Goal: Complete application form

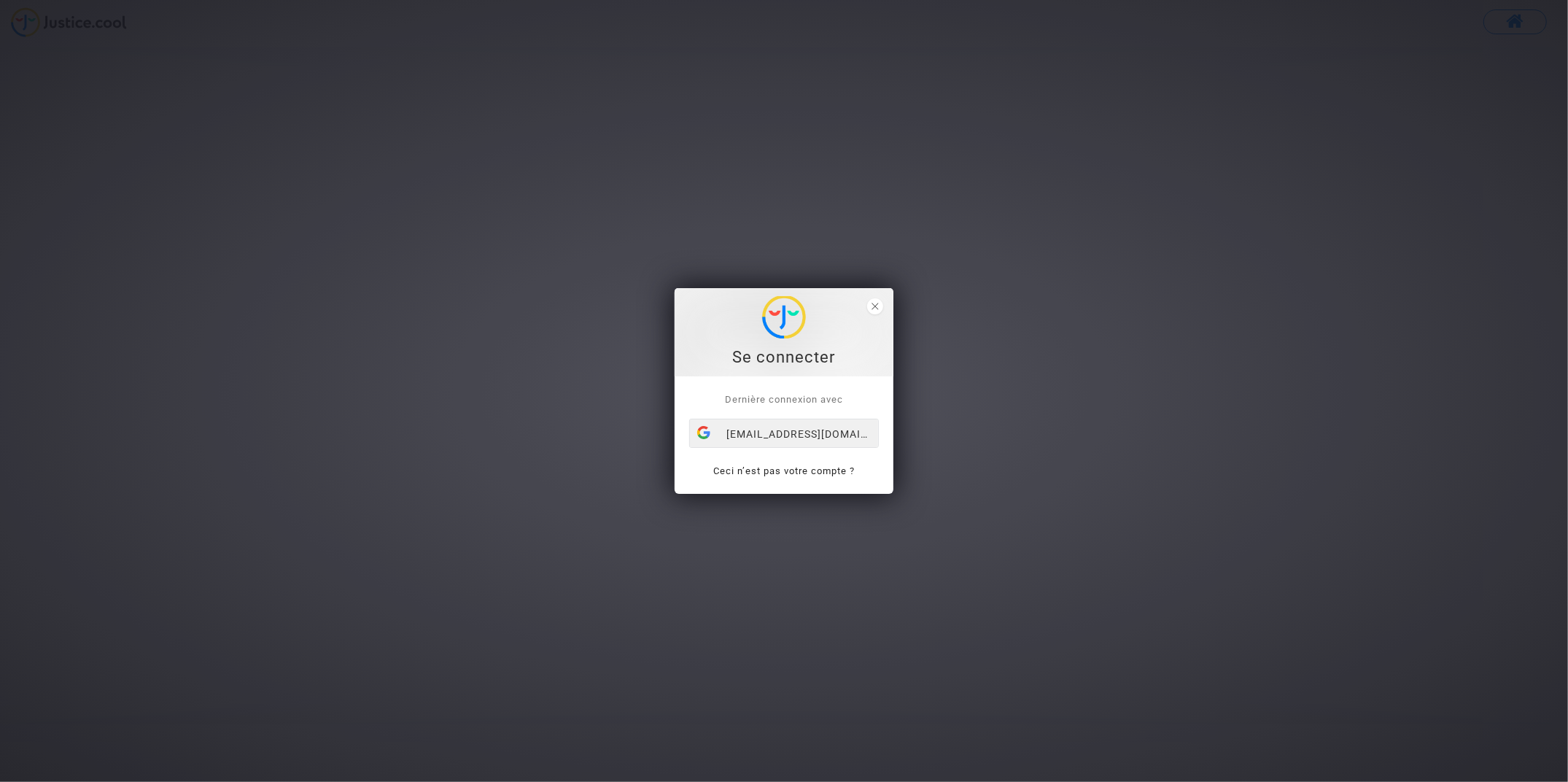
click at [764, 431] on div "[EMAIL_ADDRESS][DOMAIN_NAME]" at bounding box center [784, 434] width 188 height 29
